Goal: Navigation & Orientation: Go to known website

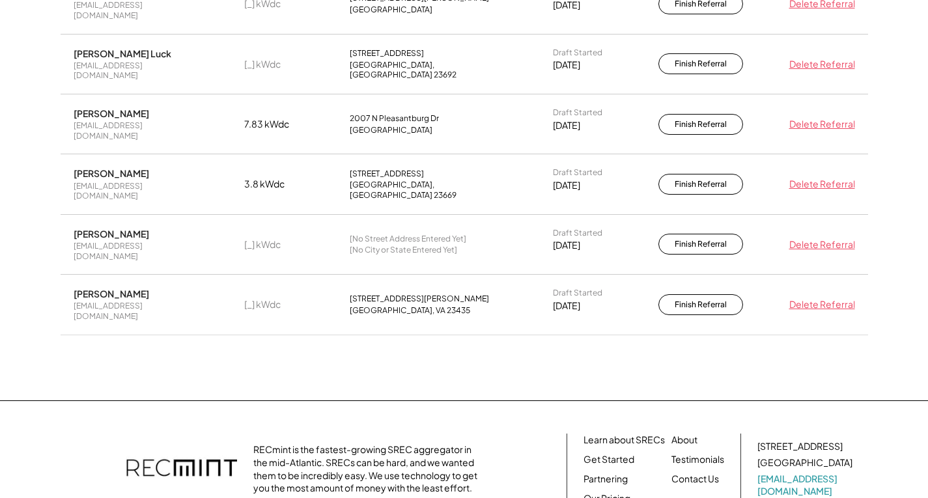
scroll to position [738, 0]
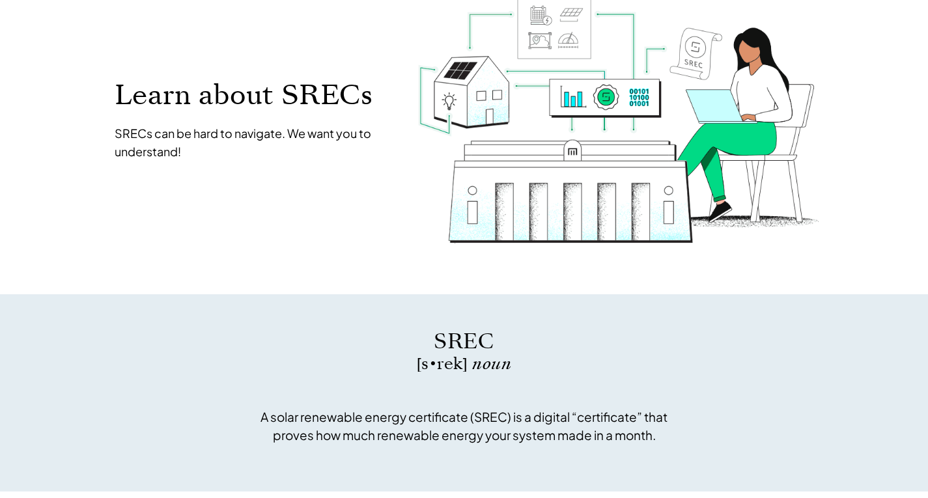
scroll to position [326, 0]
